Goal: Find specific page/section

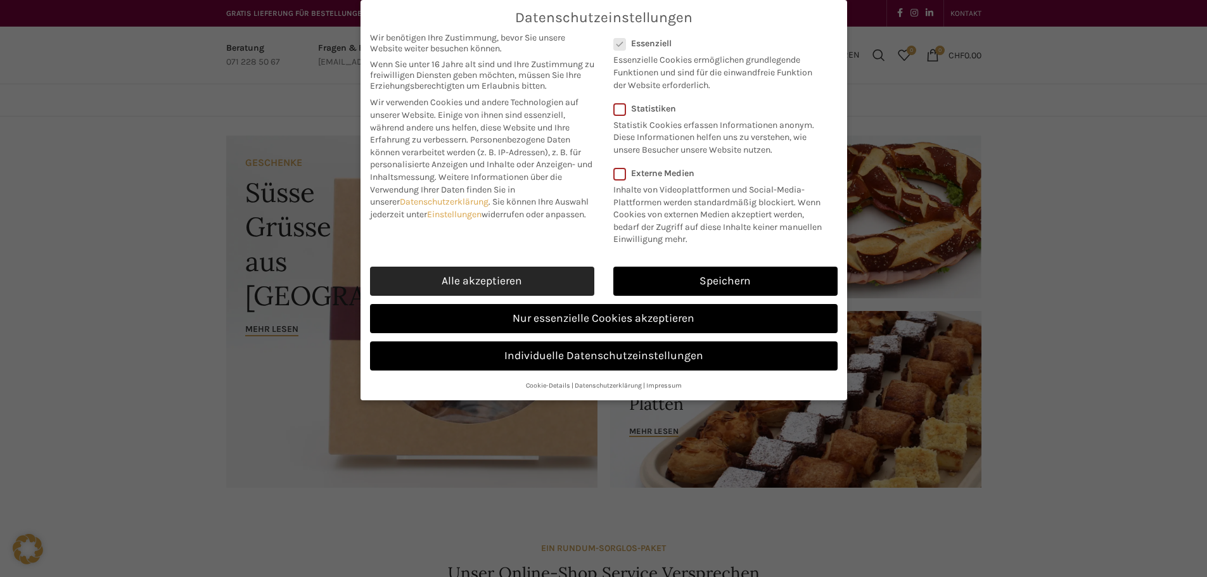
click at [491, 277] on link "Alle akzeptieren" at bounding box center [482, 281] width 224 height 29
checkbox input "true"
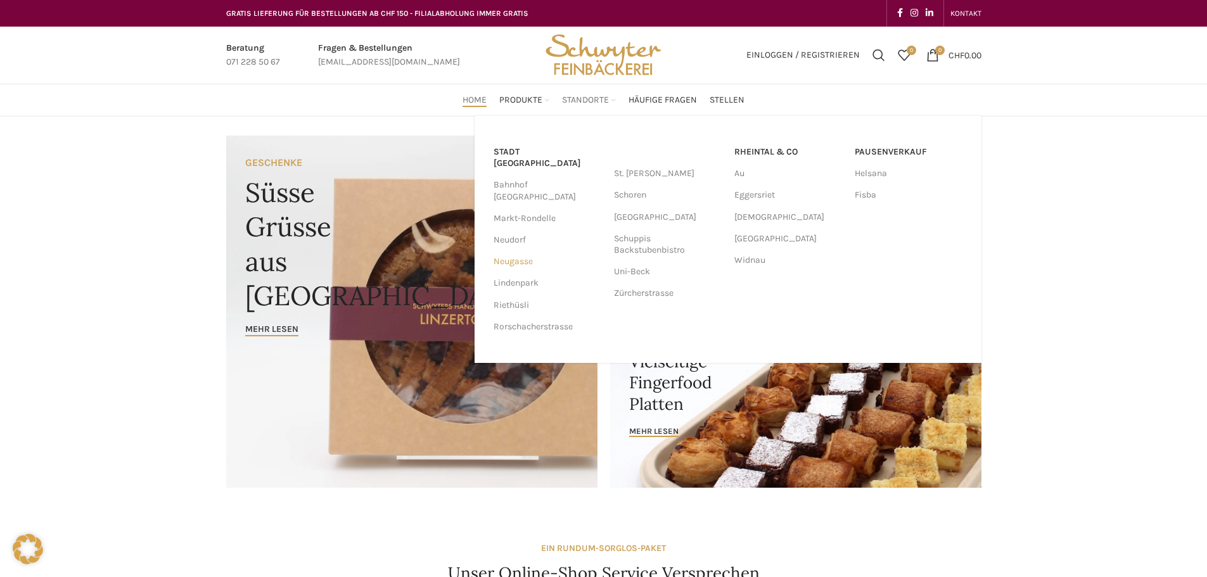
click at [506, 251] on link "Neugasse" at bounding box center [548, 262] width 108 height 22
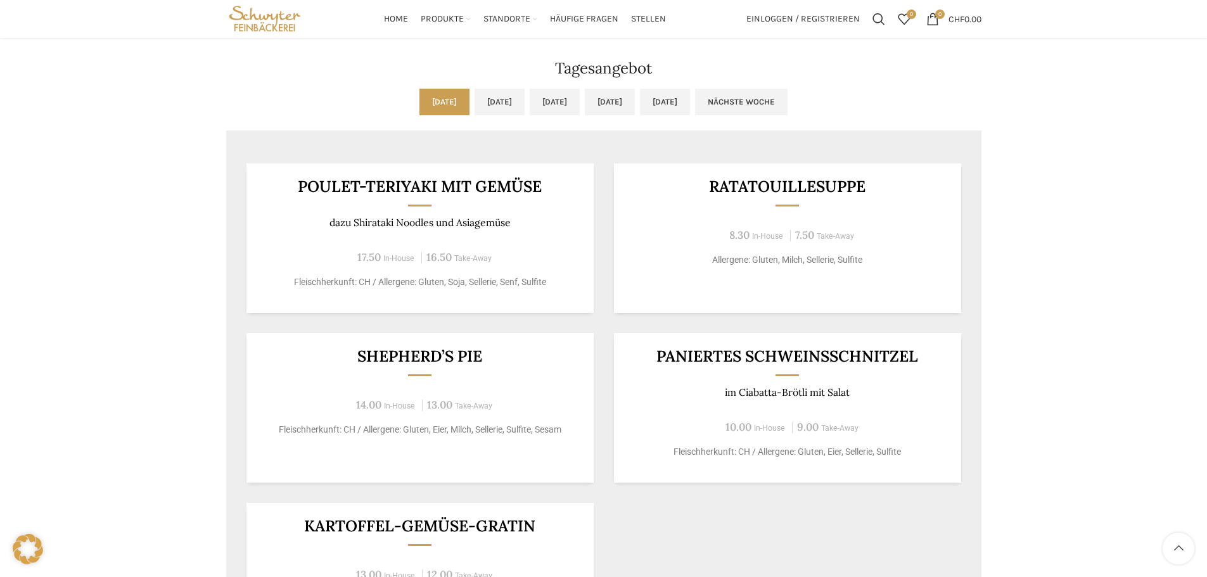
scroll to position [1014, 0]
